Goal: Communication & Community: Answer question/provide support

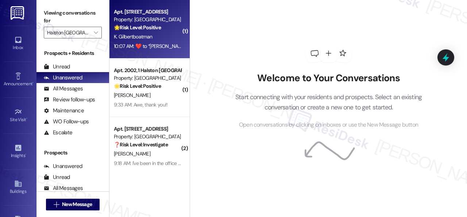
click at [155, 33] on div "K. Gilbertboatman" at bounding box center [147, 36] width 69 height 9
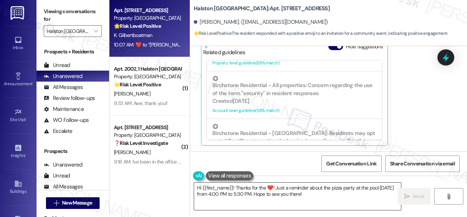
scroll to position [2, 0]
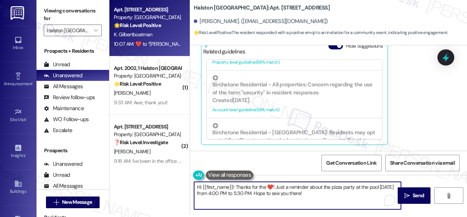
drag, startPoint x: 307, startPoint y: 194, endPoint x: 180, endPoint y: 186, distance: 128.1
click at [180, 186] on div "Apt. 1202, 1 [GEOGRAPHIC_DATA] Property: [GEOGRAPHIC_DATA] 🌟 Risk Level: Positi…" at bounding box center [289, 106] width 358 height 217
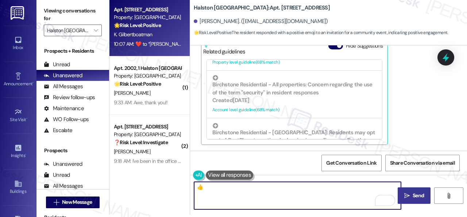
type textarea "👍"
click at [408, 194] on span " Send" at bounding box center [414, 195] width 23 height 8
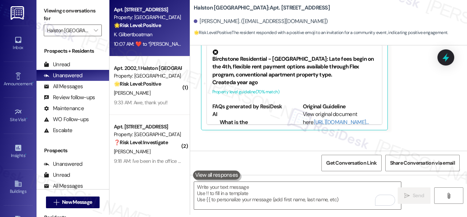
scroll to position [0, 0]
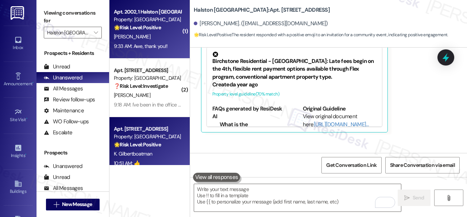
click at [161, 42] on div "9:33 AM: Awe, thank you!! 9:33 AM: Awe, thank you!!" at bounding box center [147, 46] width 69 height 9
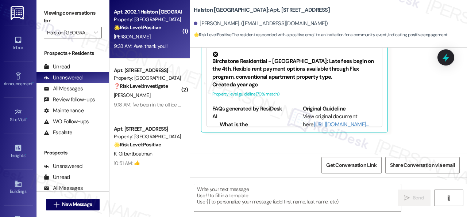
type textarea "Fetching suggested responses. Please feel free to read through the conversation…"
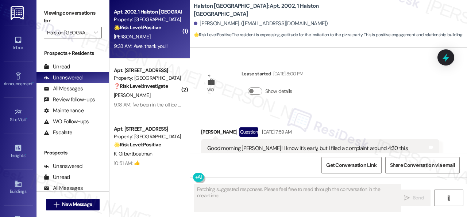
type textarea "Fetching suggested responses. Please feel free to read through the conversation…"
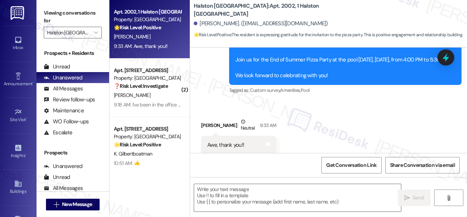
scroll to position [1798, 0]
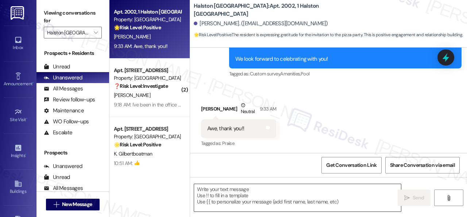
click at [232, 196] on textarea at bounding box center [297, 197] width 207 height 27
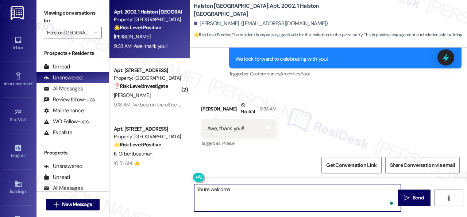
type textarea "You're welcome!"
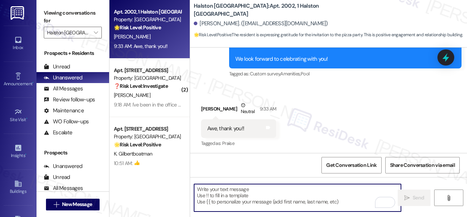
scroll to position [1797, 0]
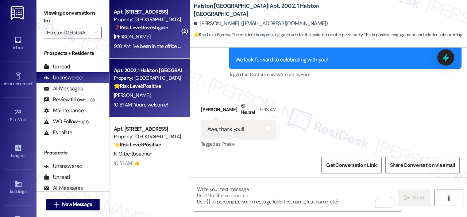
click at [161, 38] on div "[PERSON_NAME]" at bounding box center [147, 36] width 69 height 9
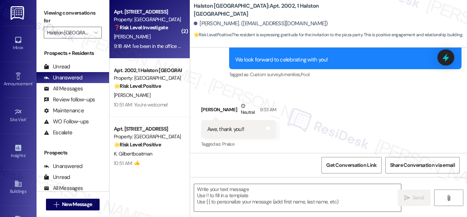
type textarea "Fetching suggested responses. Please feel free to read through the conversation…"
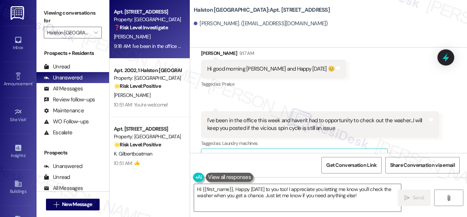
scroll to position [11710, 0]
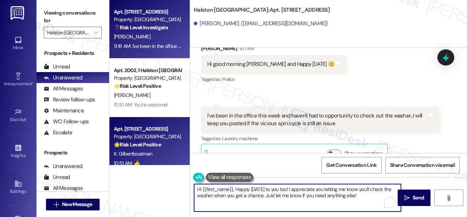
drag, startPoint x: 271, startPoint y: 186, endPoint x: 123, endPoint y: 145, distance: 153.7
click at [123, 145] on div "Apt. 5024, 1 [GEOGRAPHIC_DATA] Property: [GEOGRAPHIC_DATA] ❓ Risk Level: Invest…" at bounding box center [289, 108] width 358 height 217
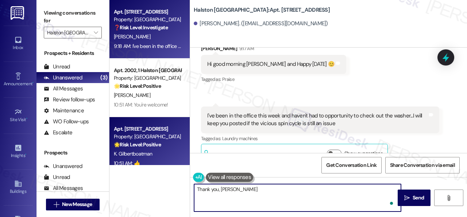
type textarea "Thank you, [PERSON_NAME]!"
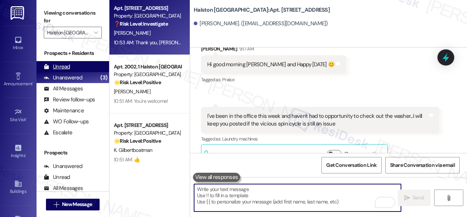
scroll to position [0, 0]
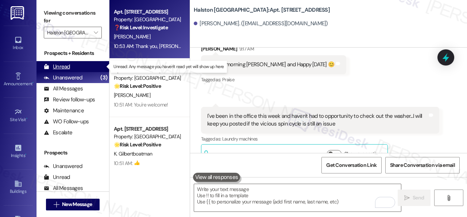
click at [67, 68] on div "Unread" at bounding box center [57, 67] width 26 height 8
